Goal: Use online tool/utility: Utilize a website feature to perform a specific function

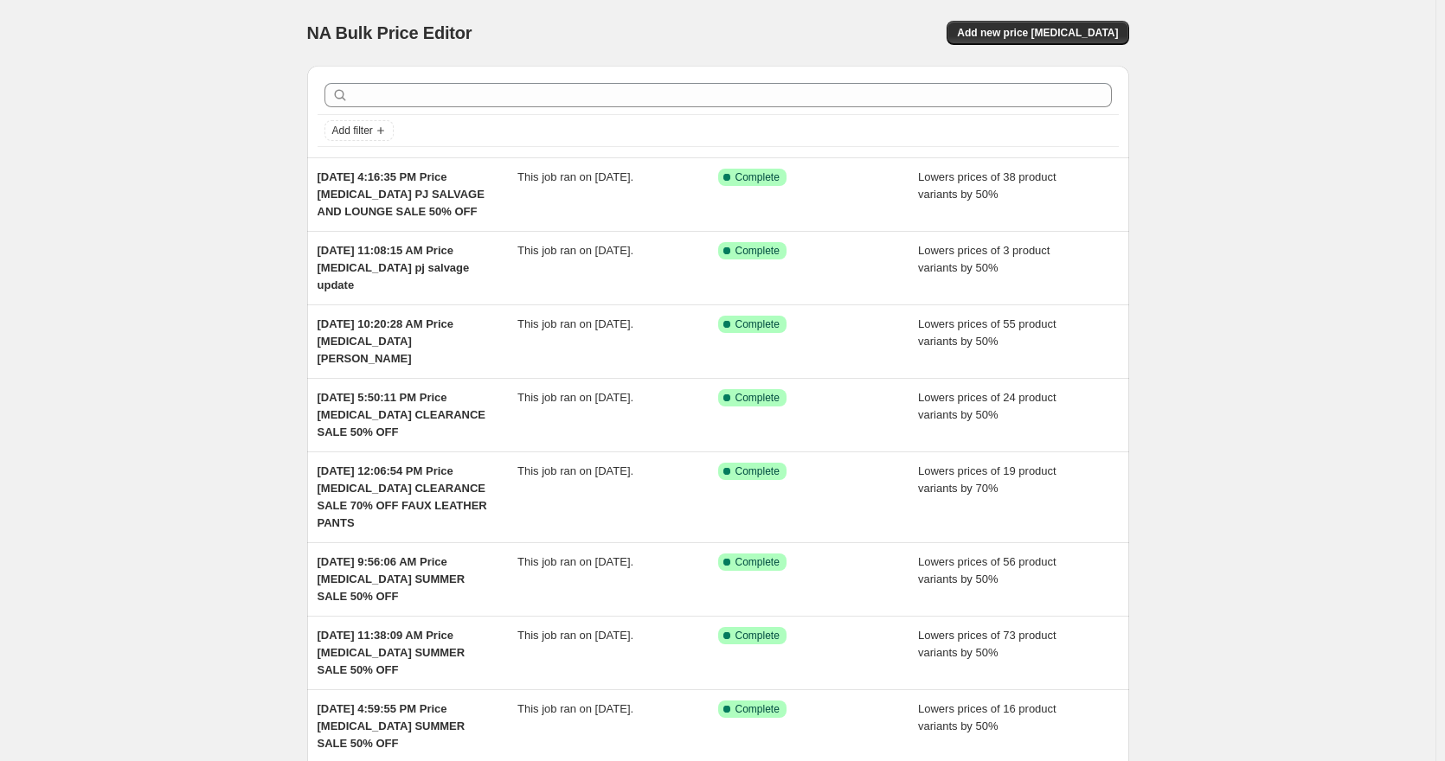
click at [1082, 19] on div "NA Bulk Price Editor. This page is ready NA Bulk Price Editor Add new price [ME…" at bounding box center [718, 33] width 822 height 66
click at [1086, 41] on button "Add new price [MEDICAL_DATA]" at bounding box center [1037, 33] width 182 height 24
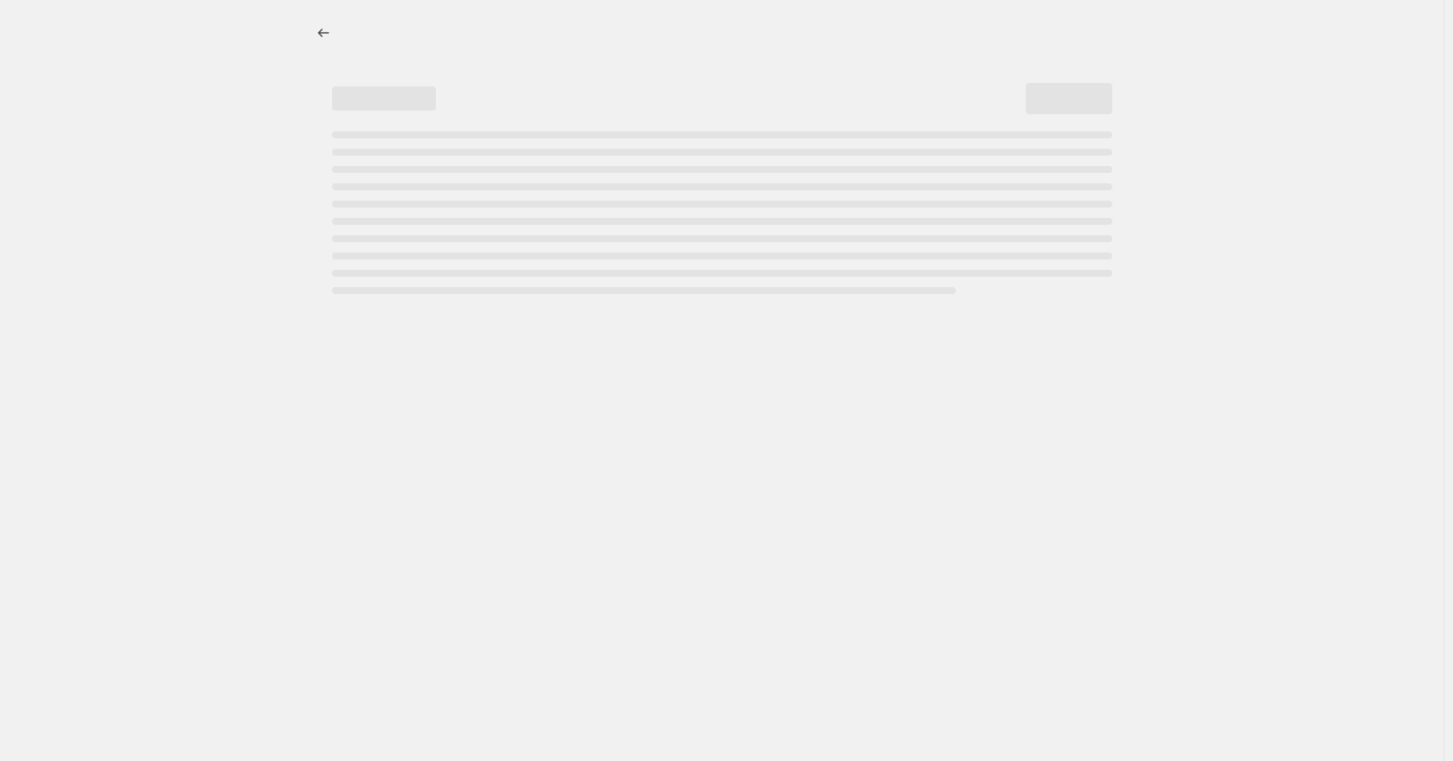
select select "percentage"
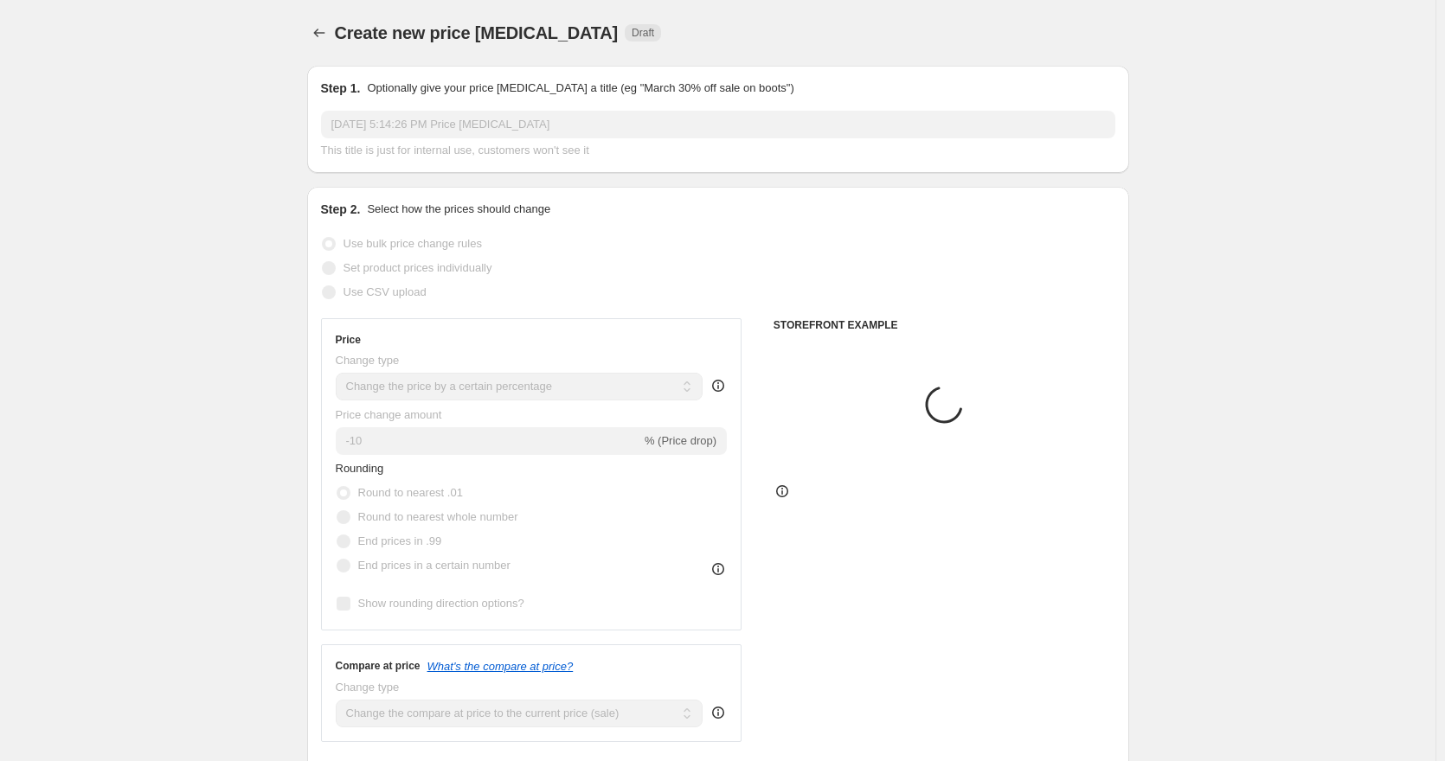
click at [645, 119] on input "[DATE] 5:14:26 PM Price [MEDICAL_DATA]" at bounding box center [718, 125] width 794 height 28
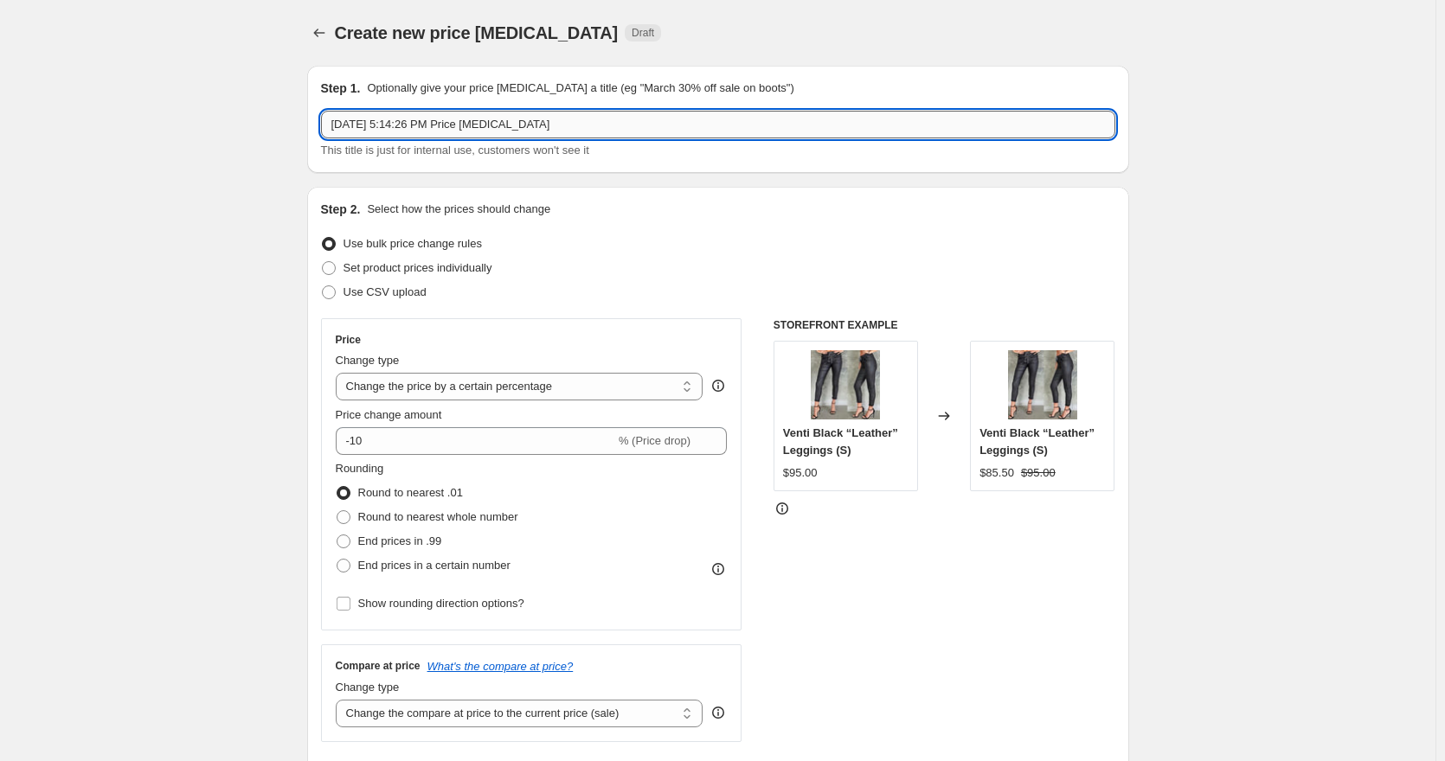
click at [655, 119] on input "[DATE] 5:14:26 PM Price [MEDICAL_DATA]" at bounding box center [718, 125] width 794 height 28
type input "[DATE] 5:14:26 PM Price [MEDICAL_DATA] 50% off pj salvage"
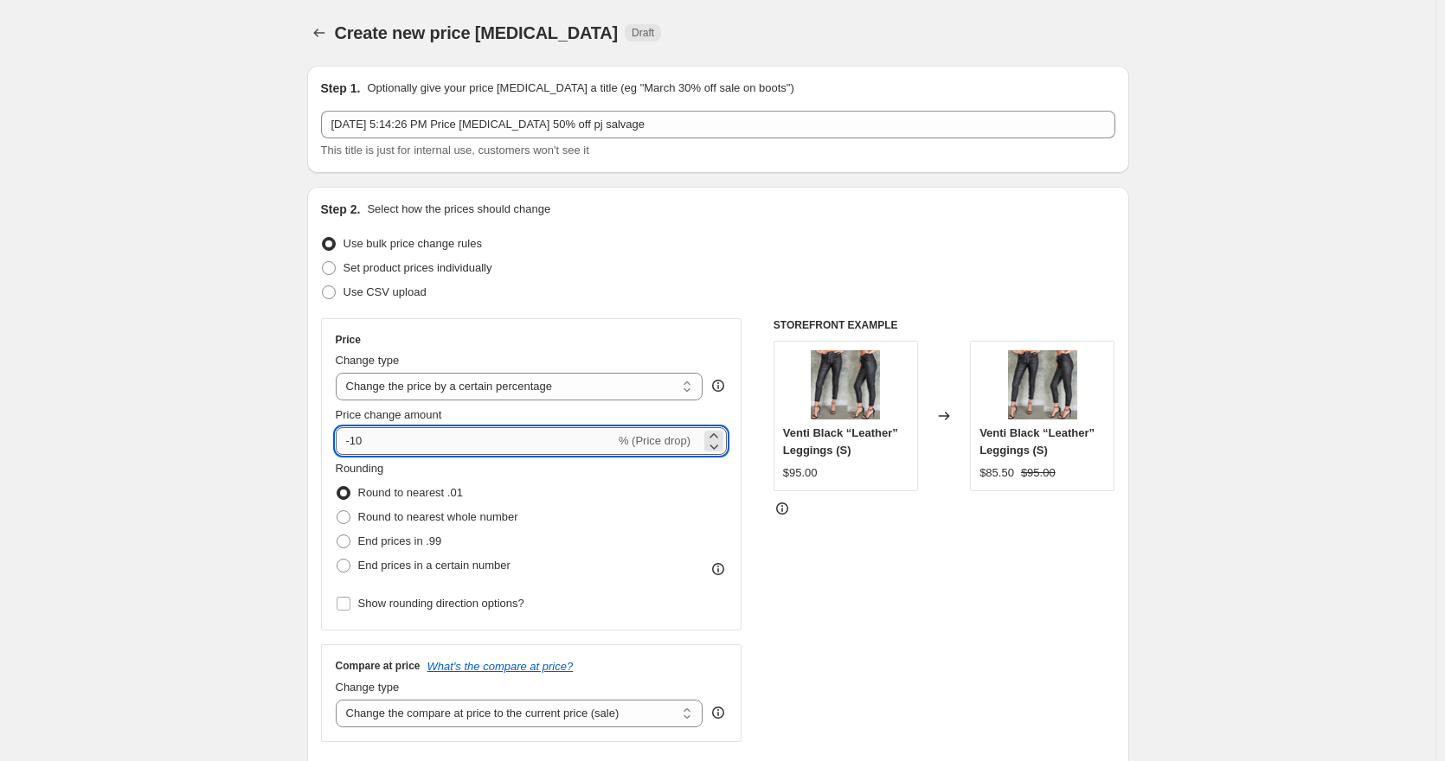
click at [358, 440] on input "-10" at bounding box center [475, 441] width 279 height 28
type input "-50"
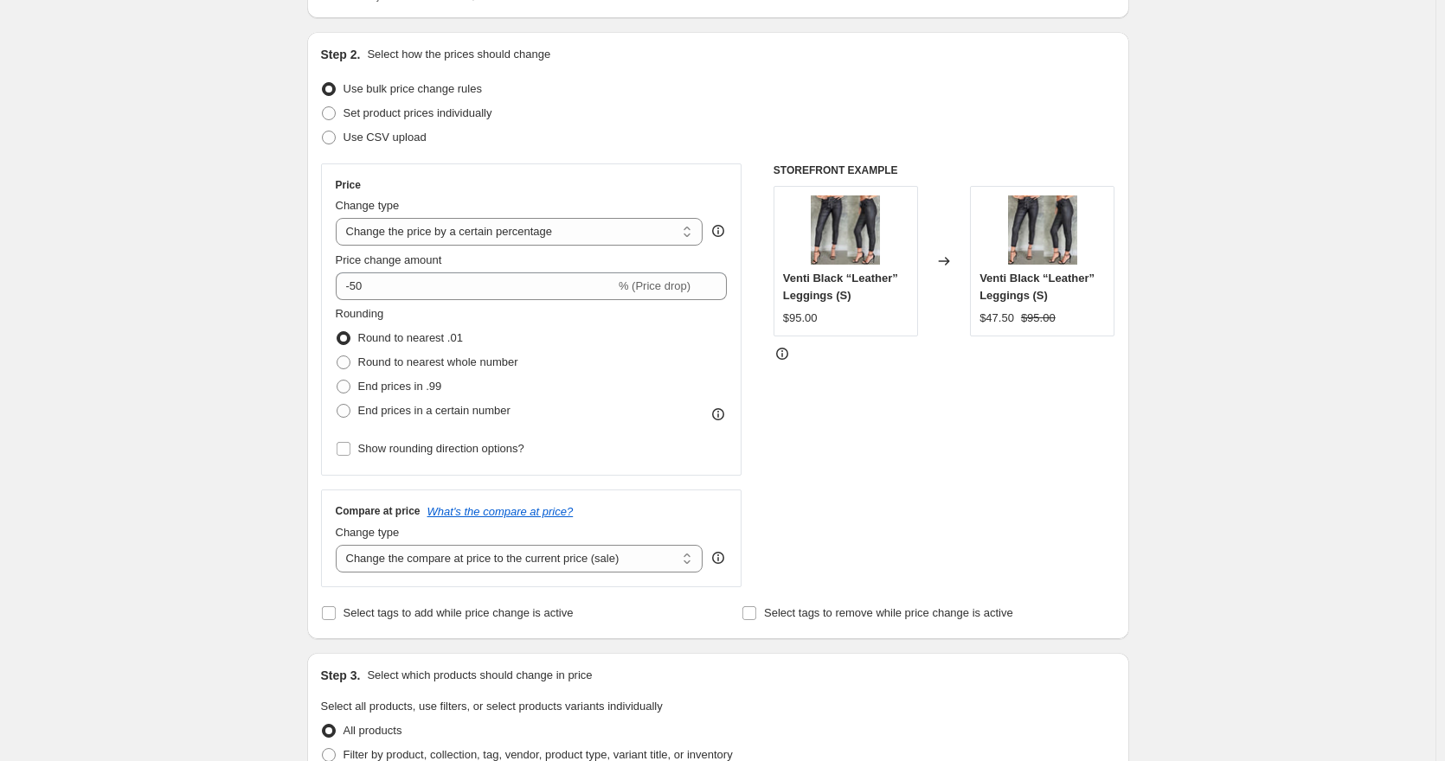
scroll to position [433, 0]
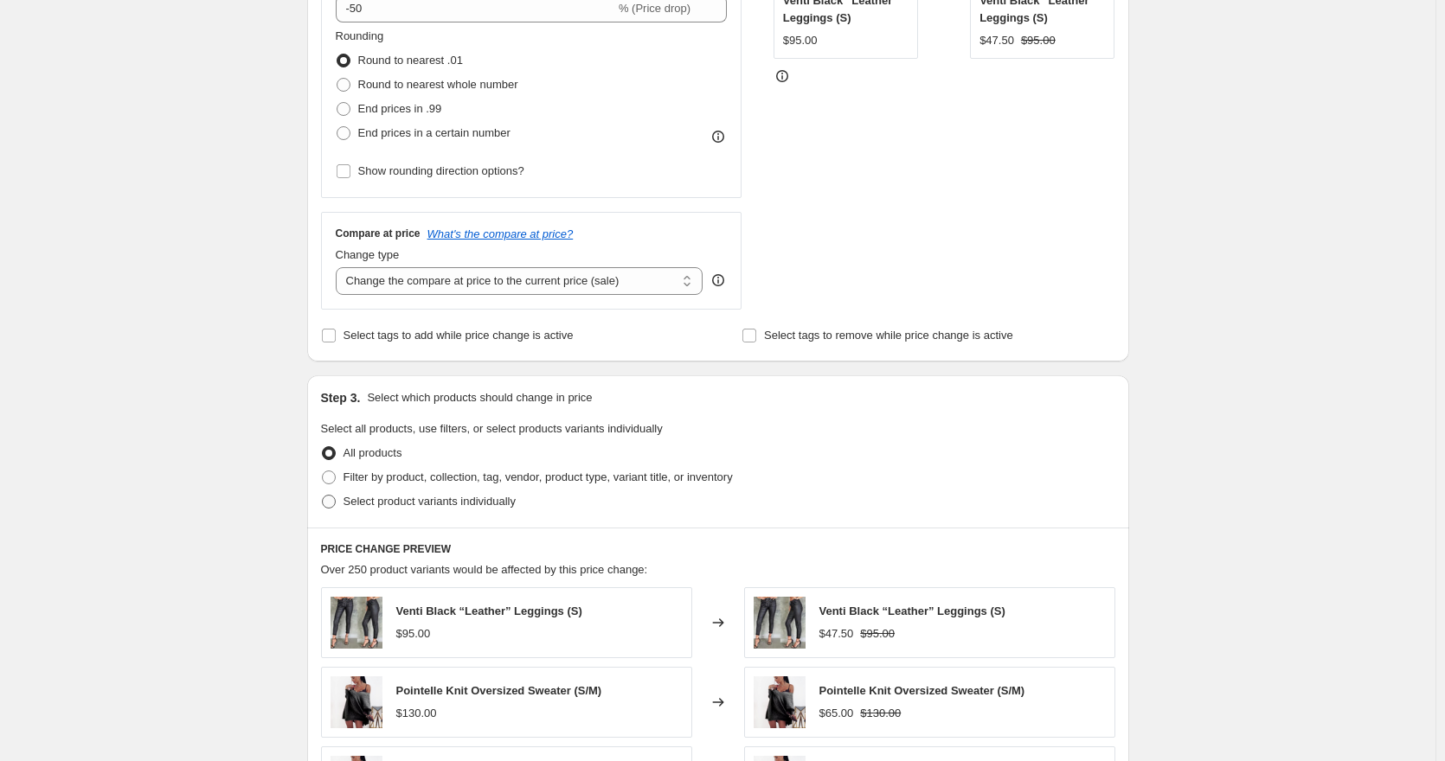
click at [364, 504] on span "Select product variants individually" at bounding box center [429, 501] width 172 height 13
click at [323, 496] on input "Select product variants individually" at bounding box center [322, 495] width 1 height 1
radio input "true"
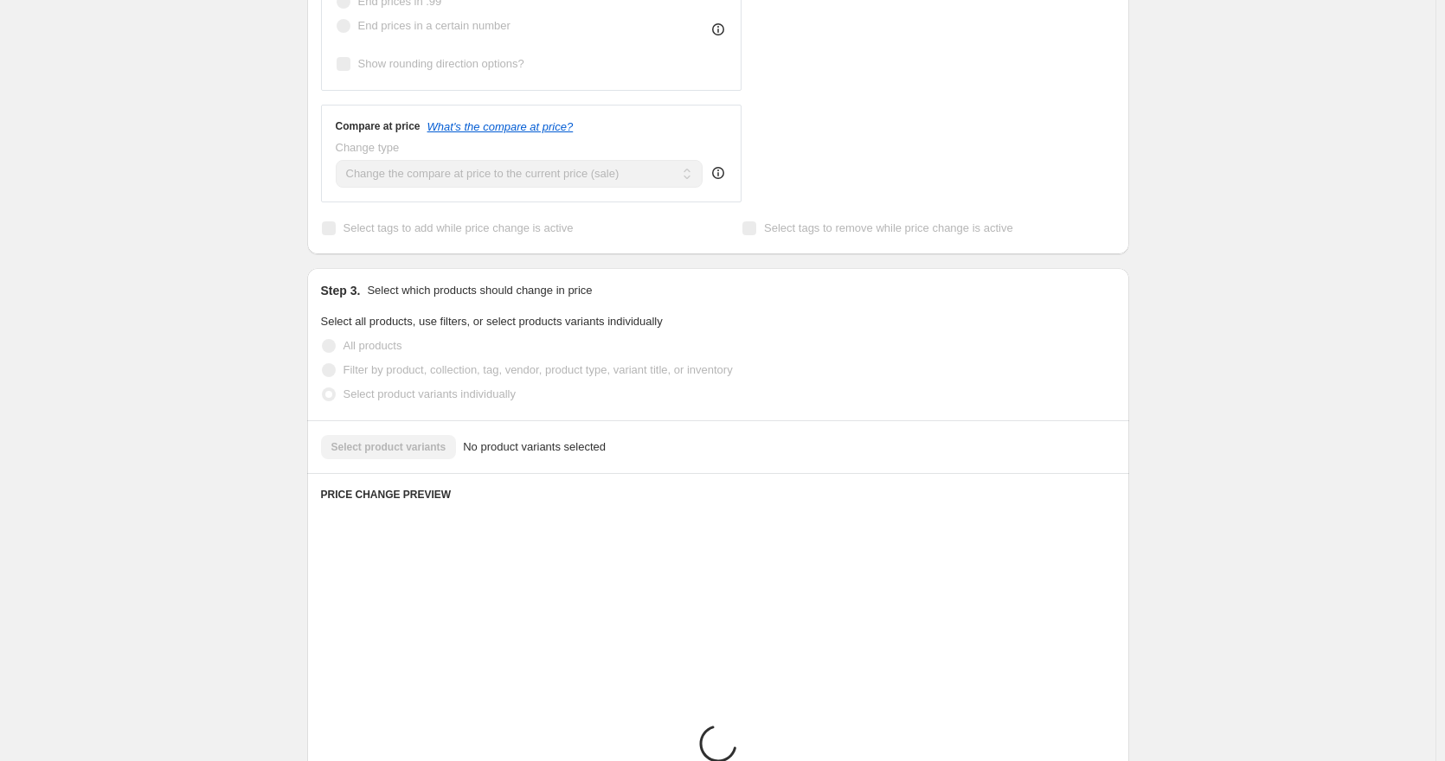
scroll to position [585, 0]
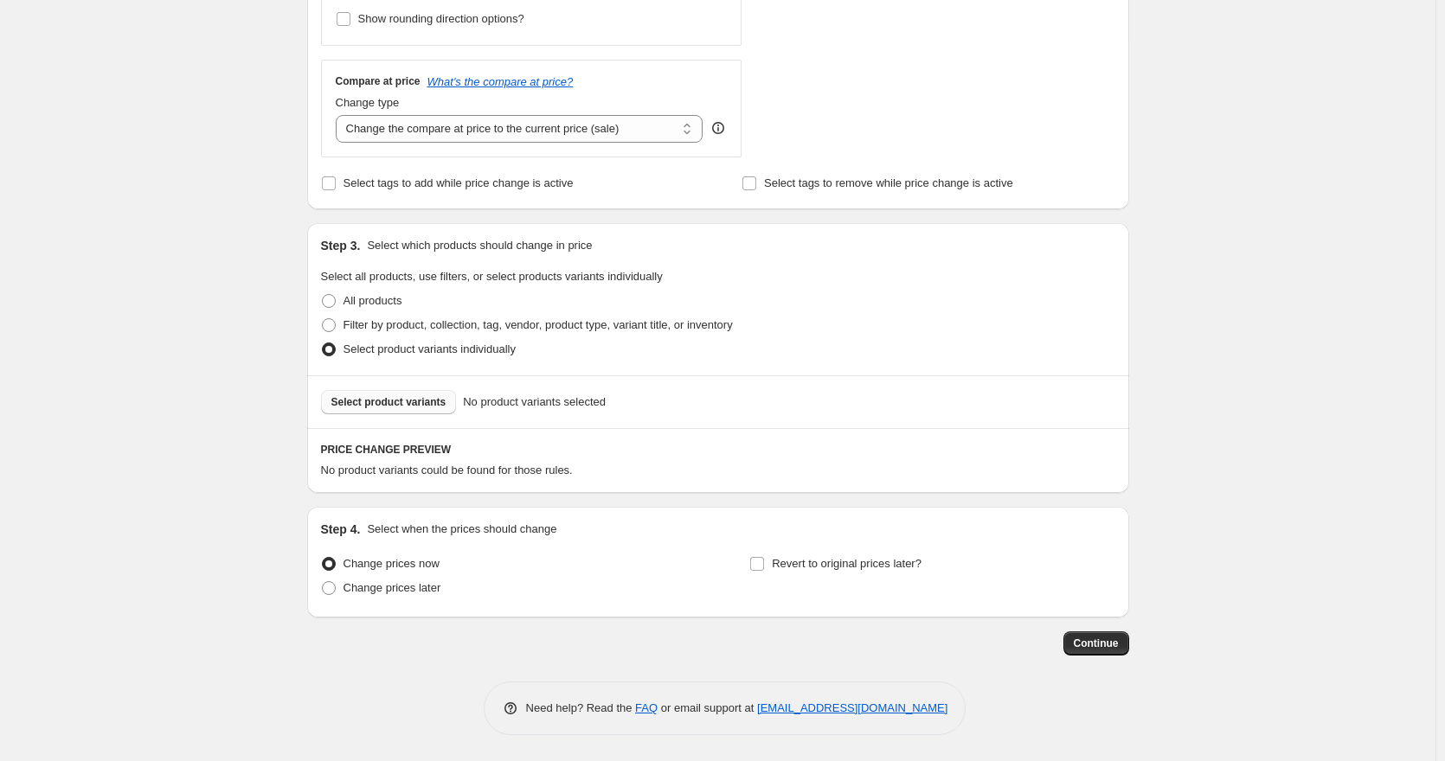
click at [420, 404] on span "Select product variants" at bounding box center [388, 402] width 115 height 14
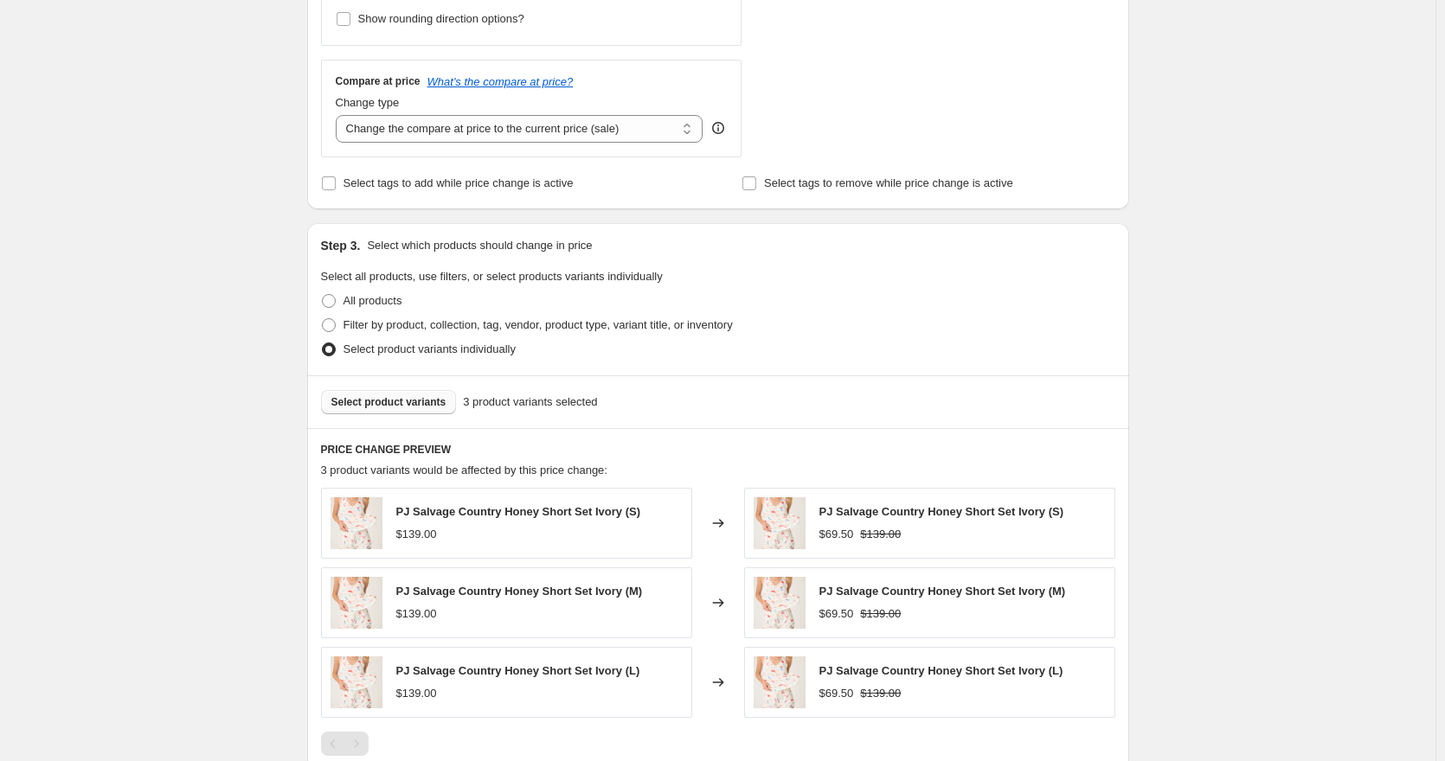
click at [384, 397] on span "Select product variants" at bounding box center [388, 402] width 115 height 14
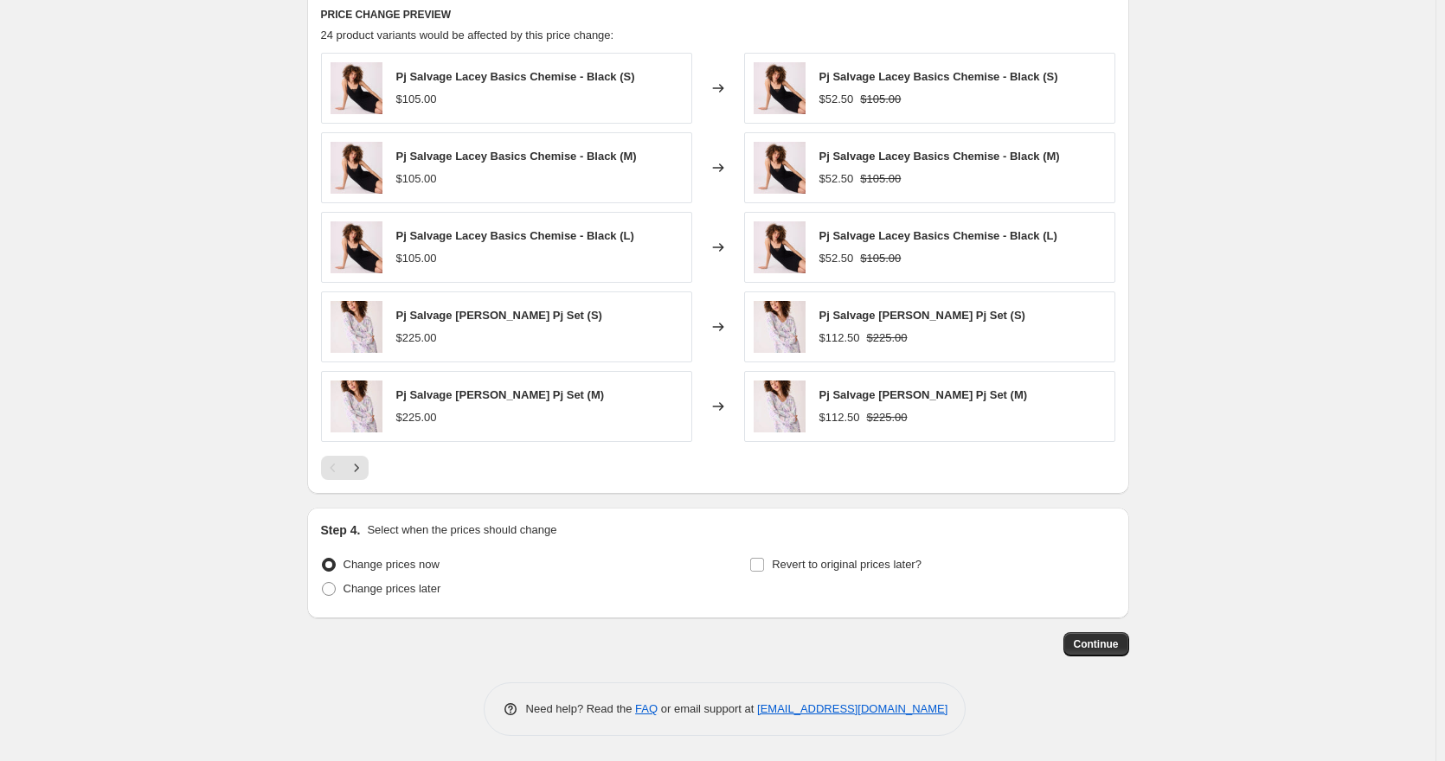
scroll to position [1021, 0]
click at [1100, 643] on span "Continue" at bounding box center [1096, 644] width 45 height 14
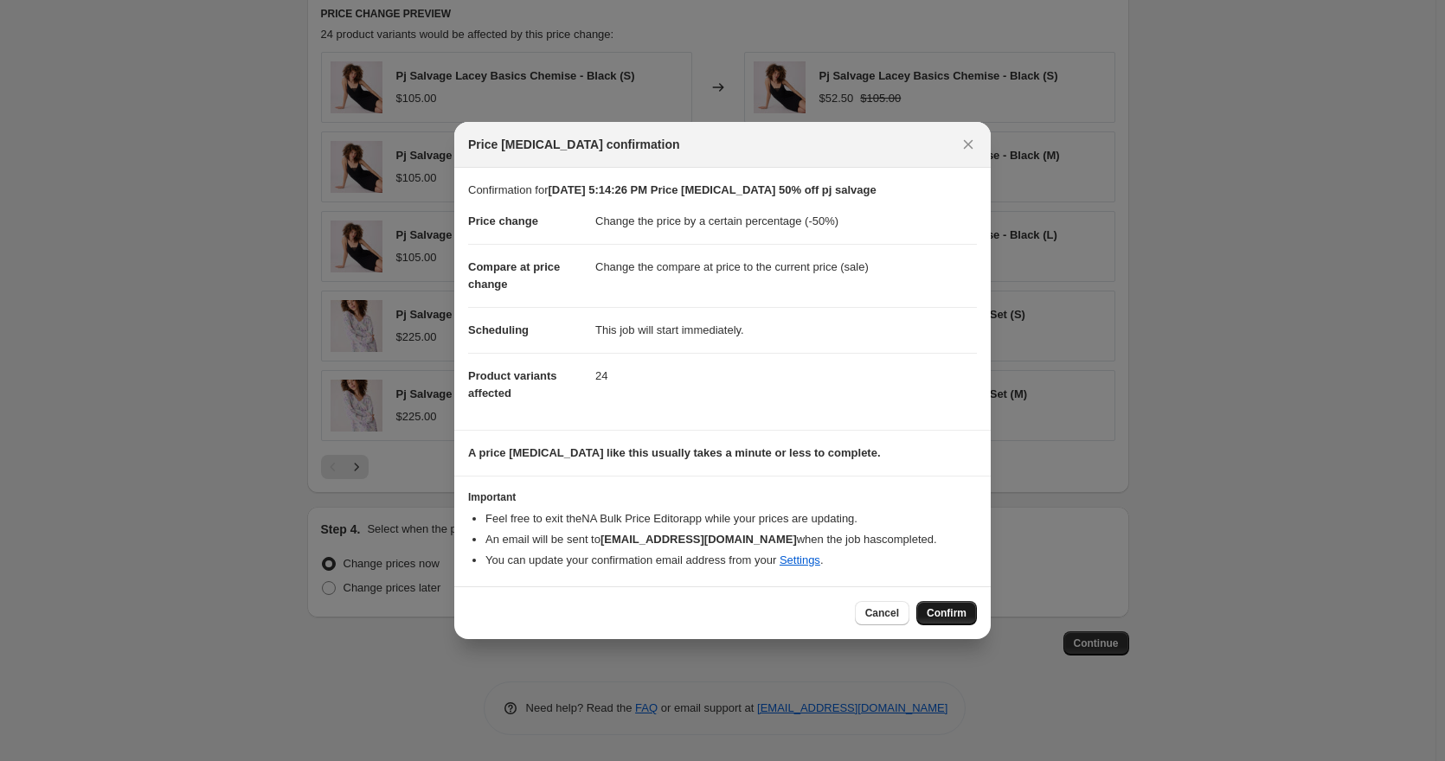
click at [950, 612] on span "Confirm" at bounding box center [947, 613] width 40 height 14
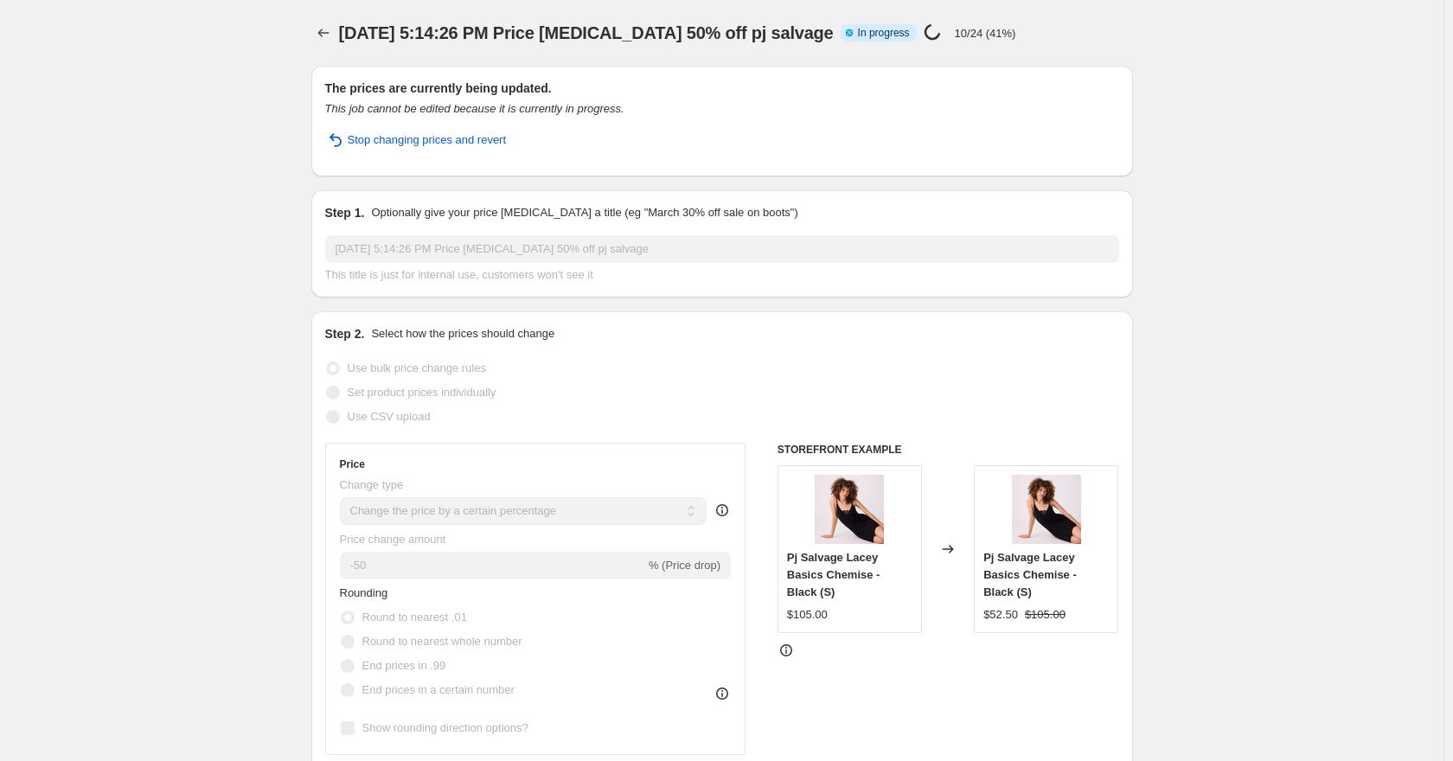
select select "percentage"
